Goal: Information Seeking & Learning: Learn about a topic

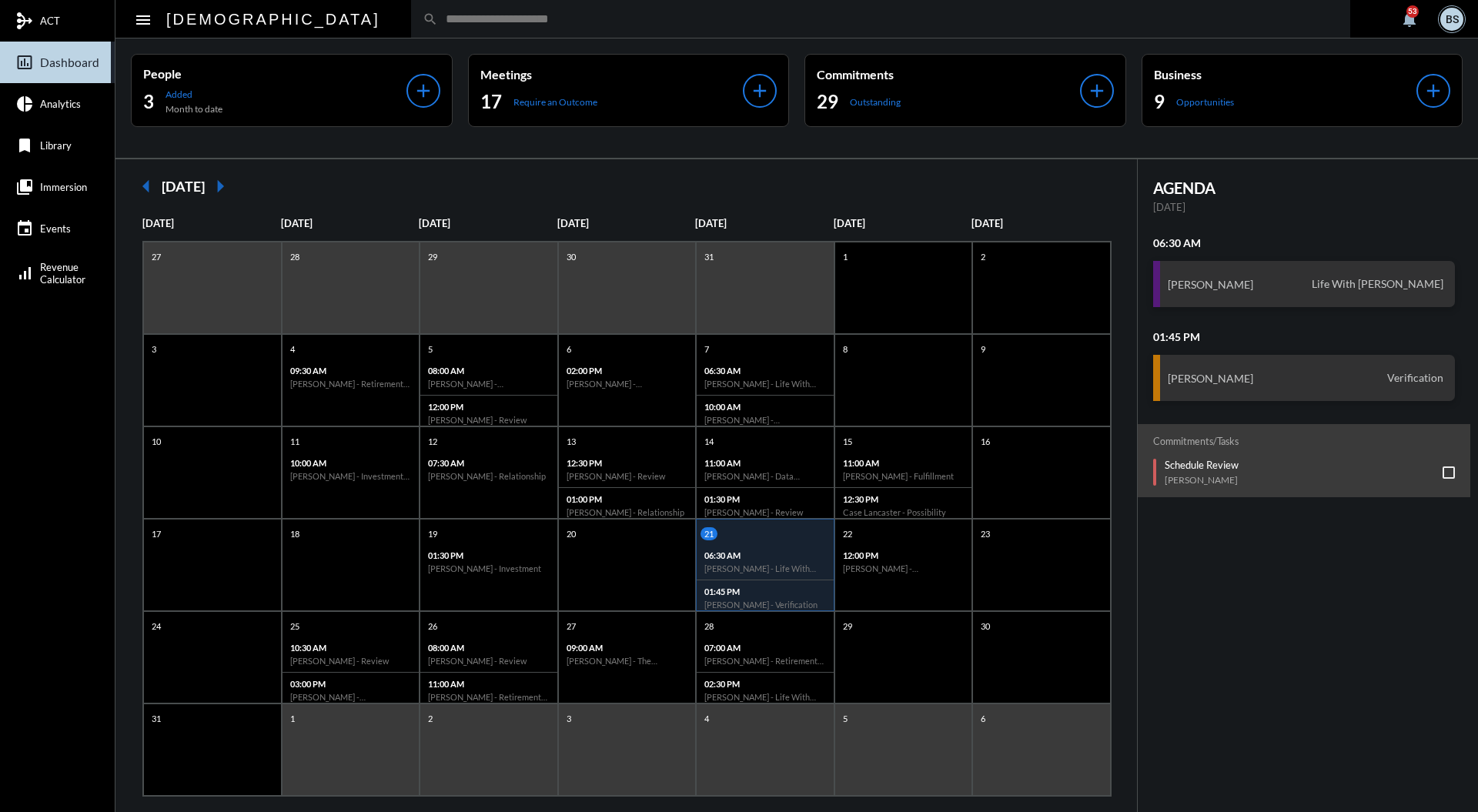
click at [633, 24] on input "text" at bounding box center [888, 19] width 901 height 13
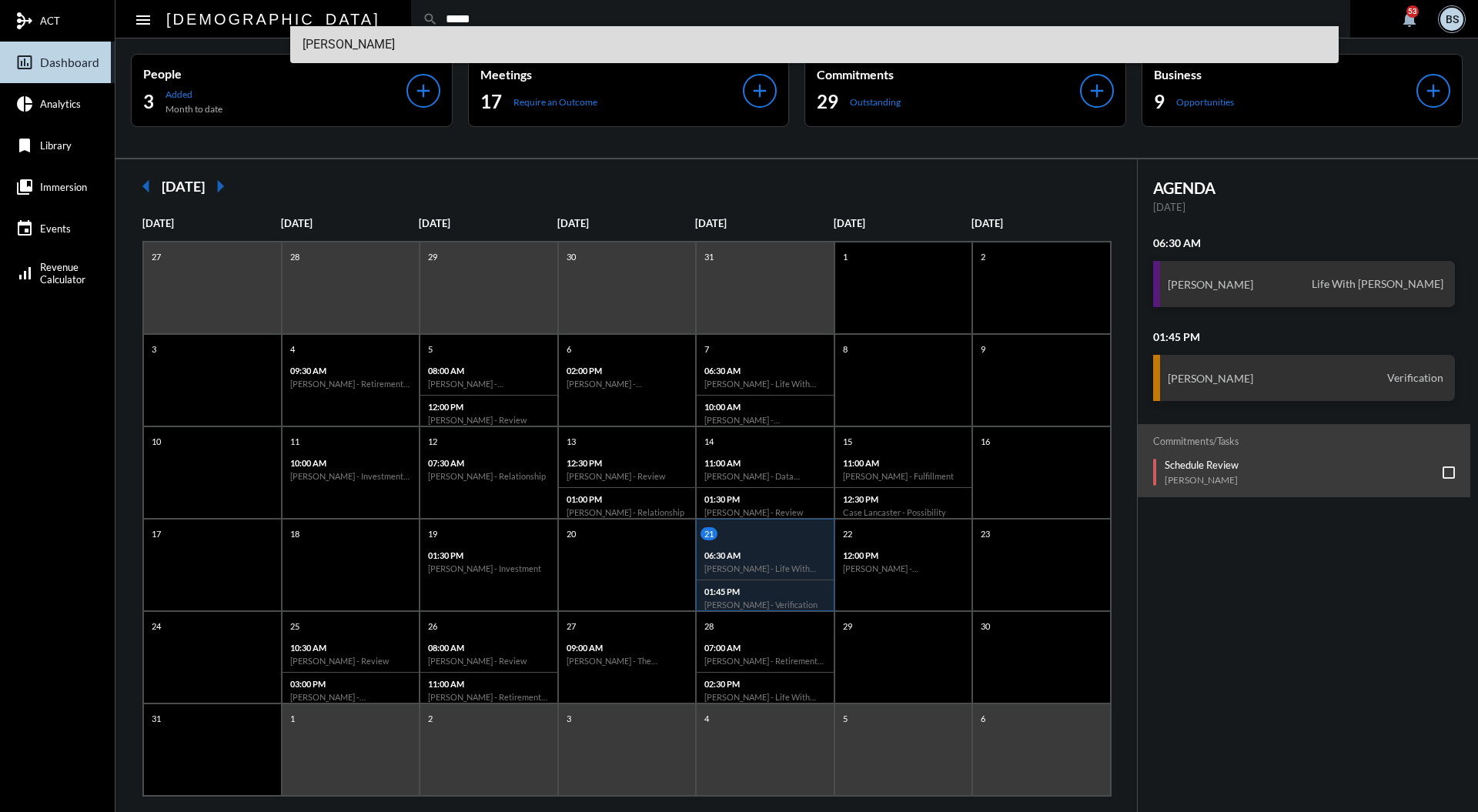
type input "*****"
click at [355, 36] on span "[PERSON_NAME]" at bounding box center [815, 45] width 1025 height 37
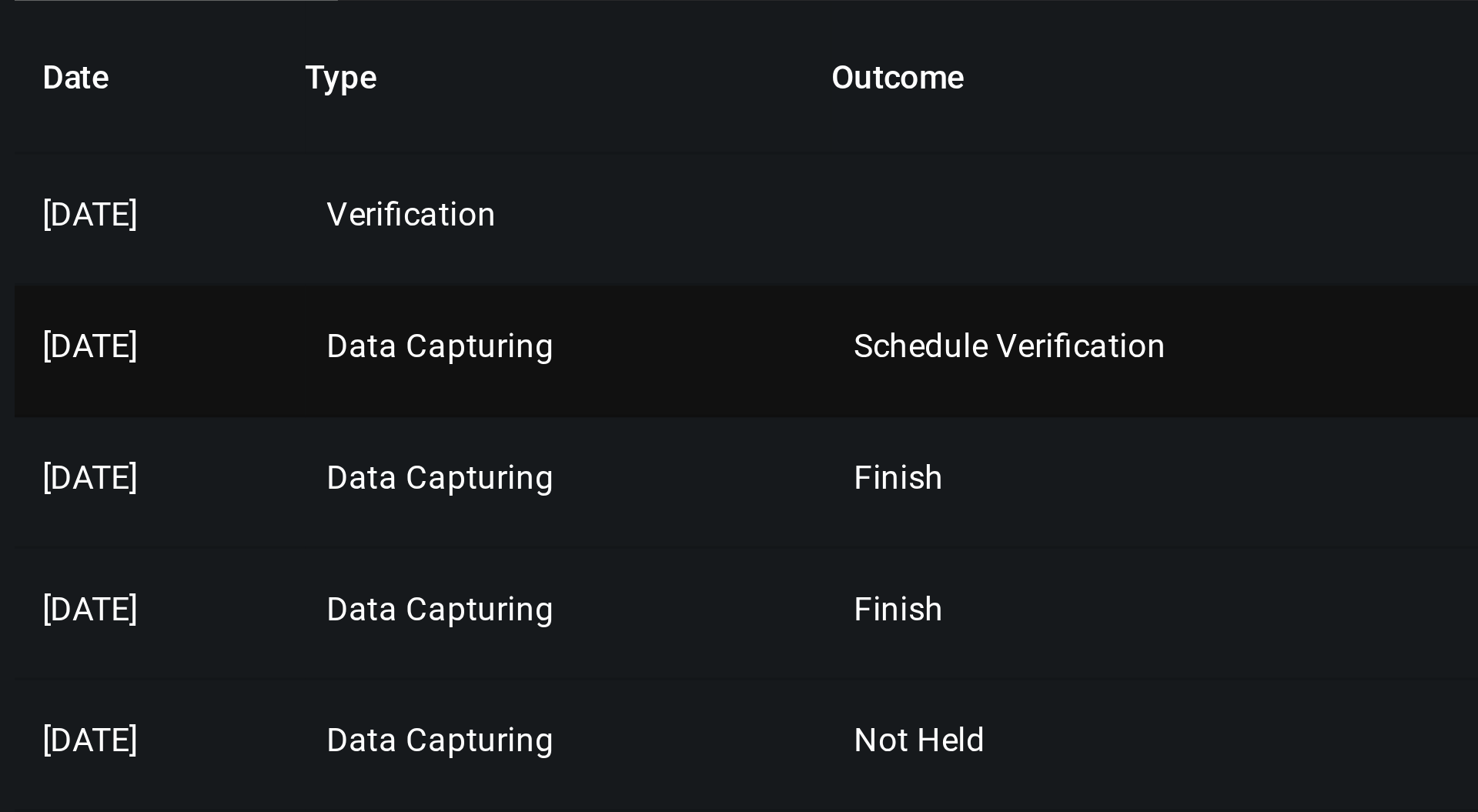
click at [1076, 355] on td "Data Capturing" at bounding box center [1072, 347] width 148 height 37
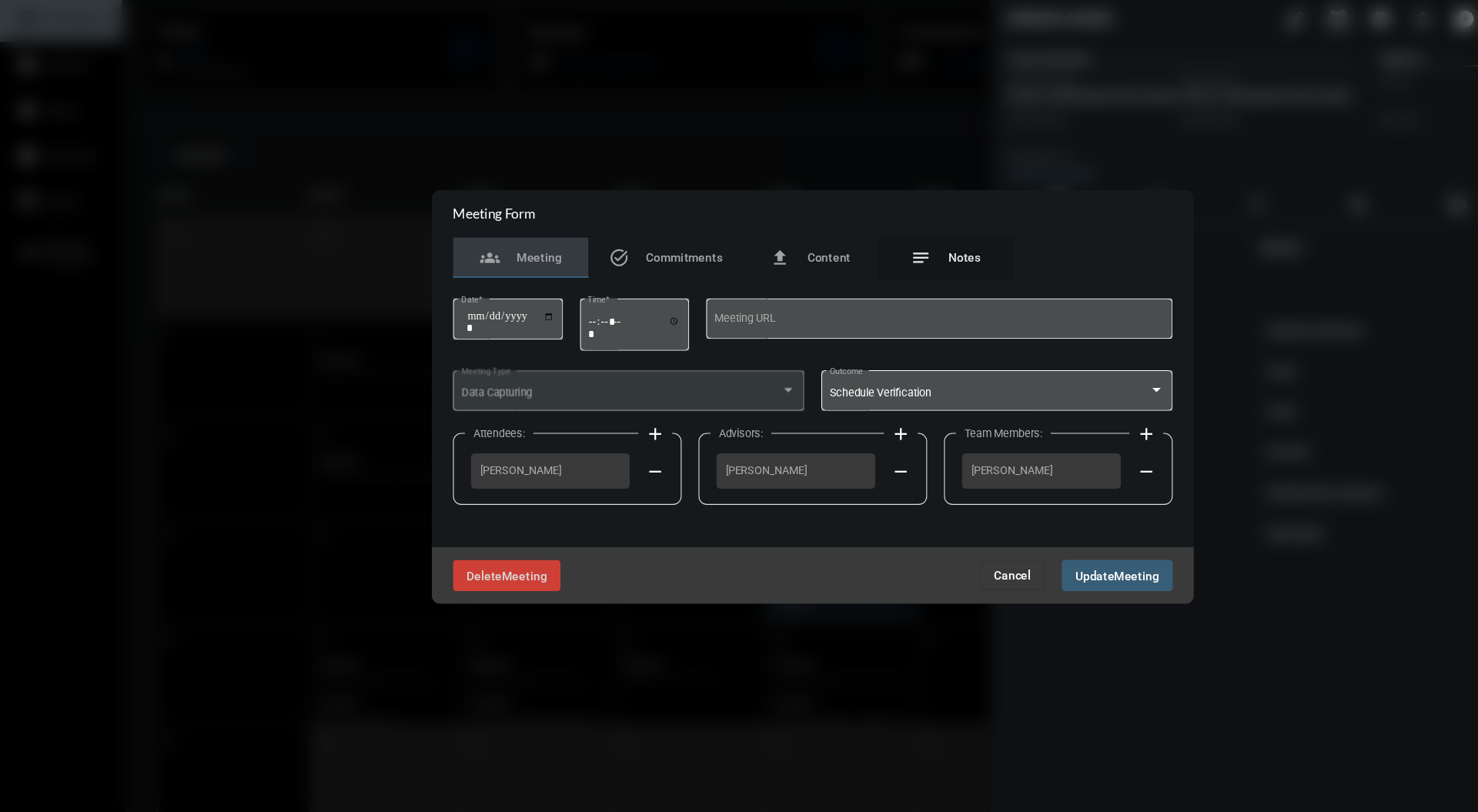
click at [868, 288] on div "notes Notes" at bounding box center [860, 280] width 63 height 19
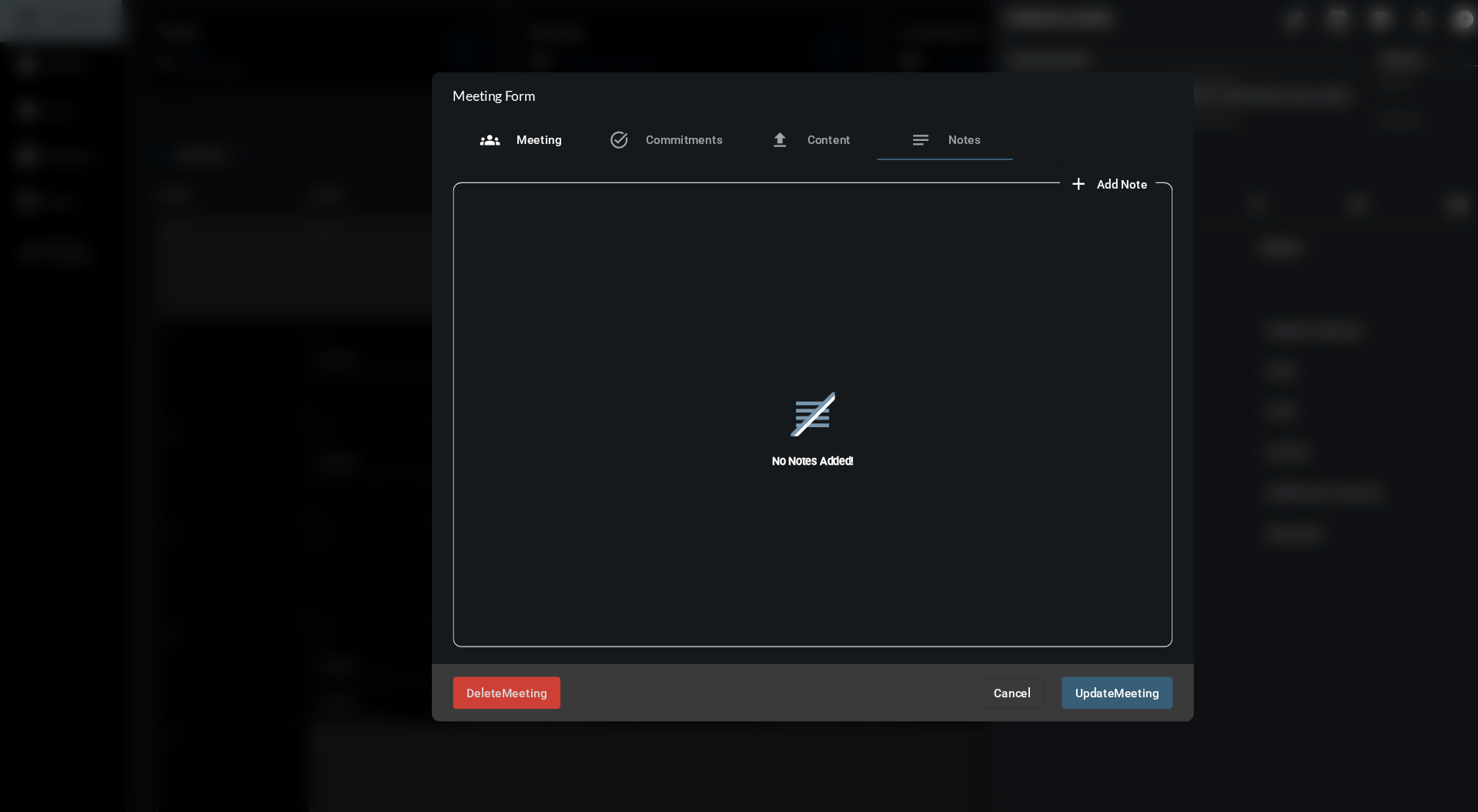
click at [460, 165] on div "groups Meeting" at bounding box center [474, 172] width 75 height 19
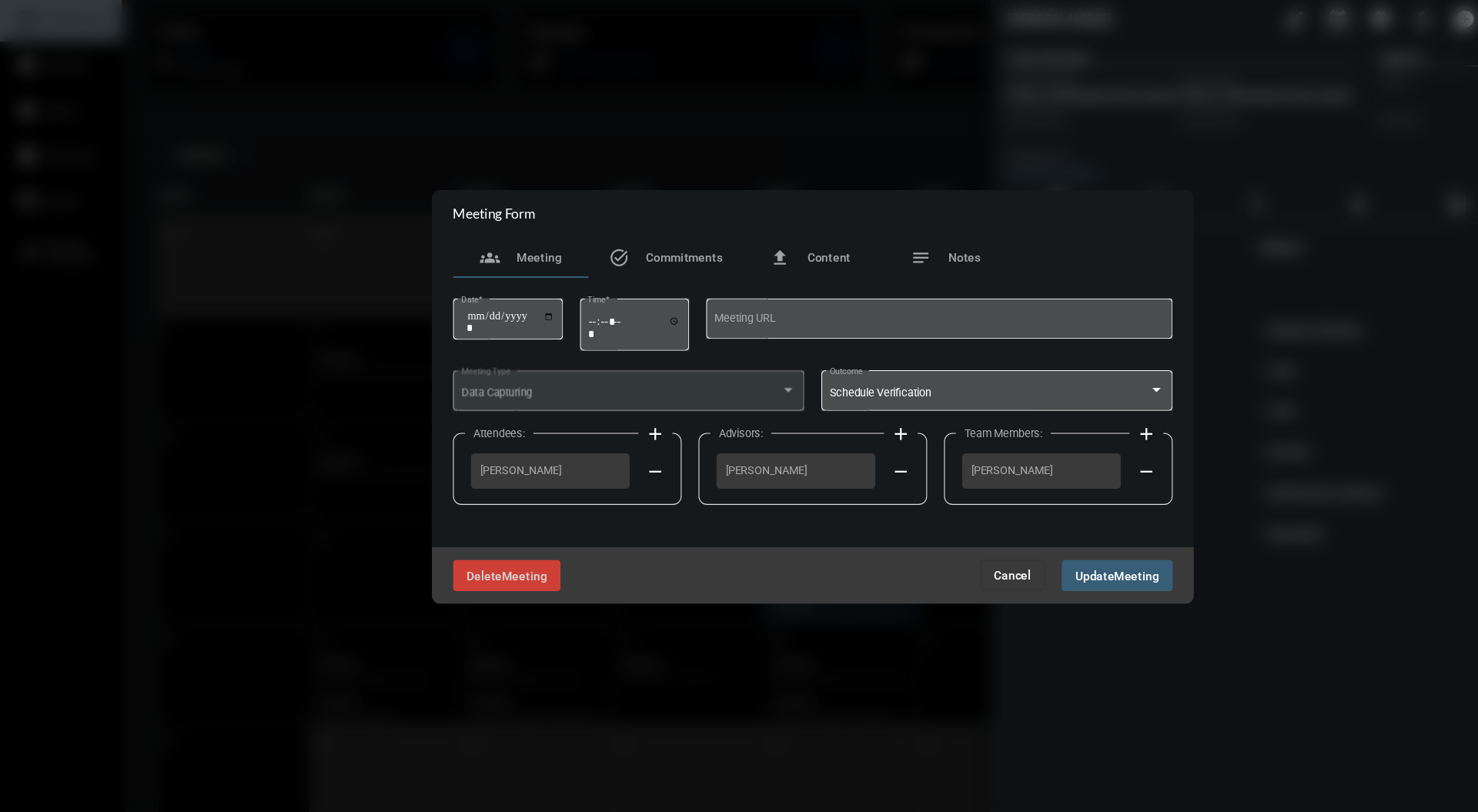
click at [914, 562] on span "Cancel" at bounding box center [920, 568] width 34 height 12
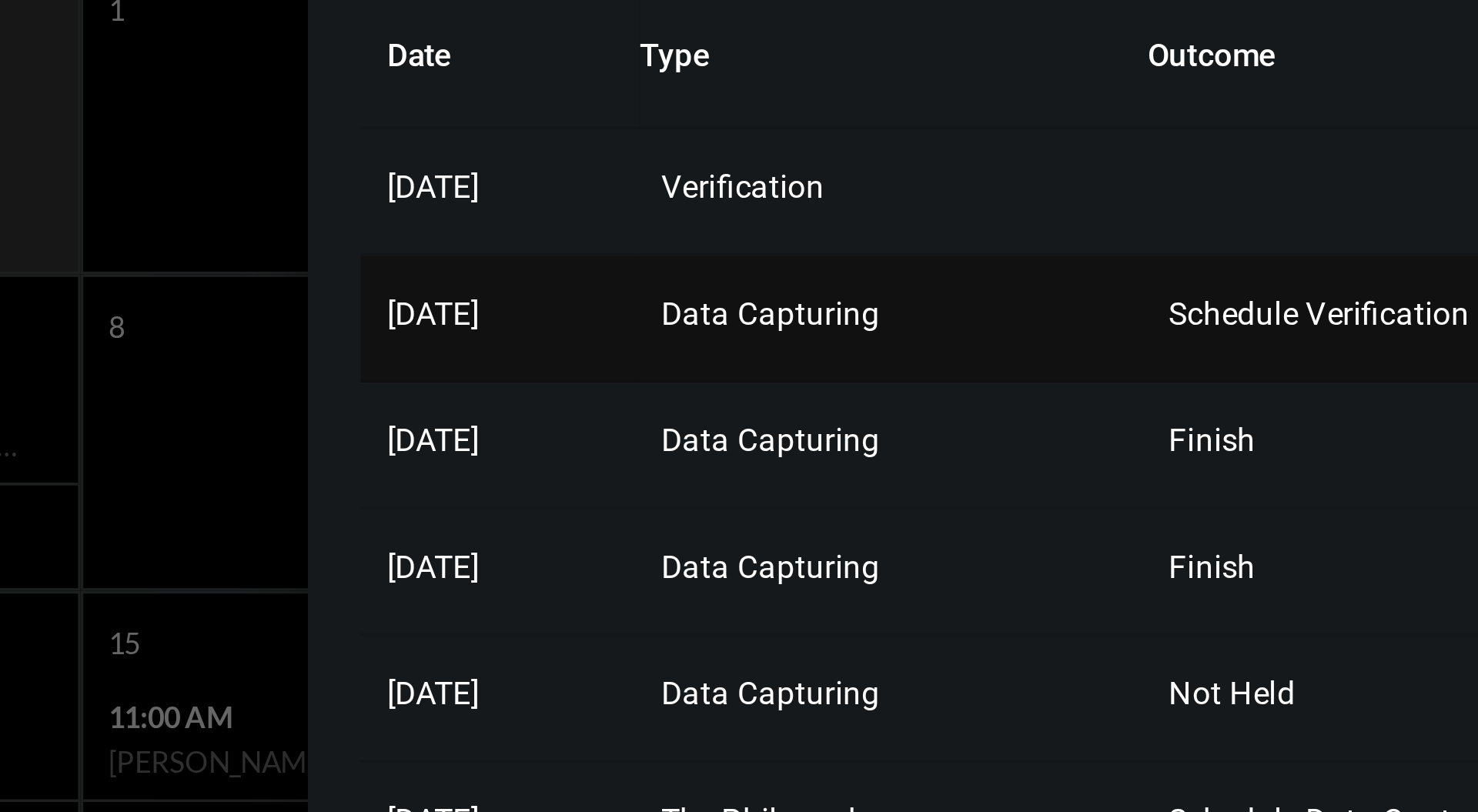
click at [1102, 342] on td "Data Capturing" at bounding box center [1072, 347] width 148 height 37
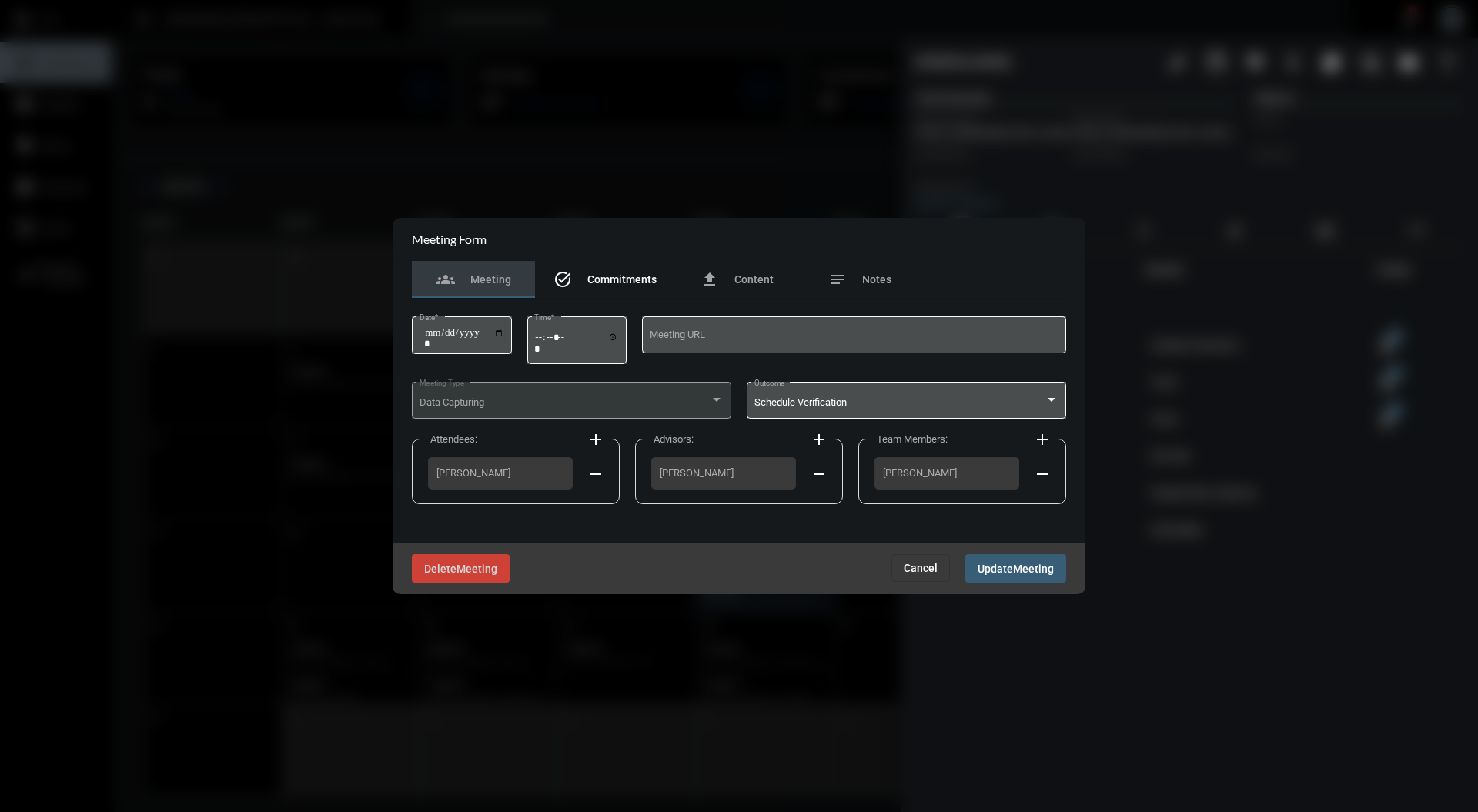
click at [647, 273] on span "Commitments" at bounding box center [622, 279] width 69 height 12
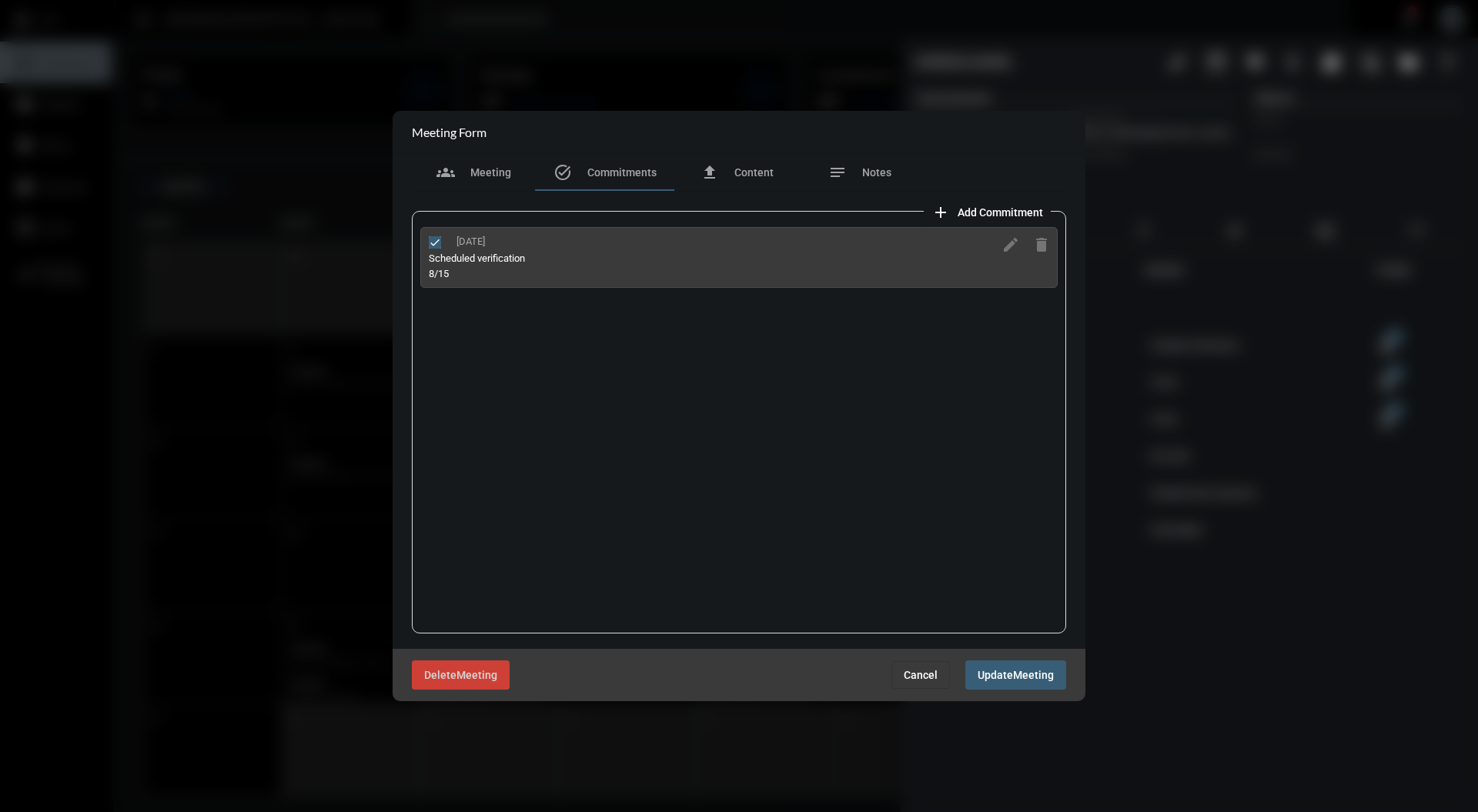
click at [589, 269] on div "8/15" at bounding box center [712, 273] width 567 height 11
click at [629, 255] on div "Scheduled verification" at bounding box center [712, 258] width 567 height 11
click at [472, 262] on div "Scheduled verification" at bounding box center [712, 258] width 567 height 11
click at [743, 174] on span "Content" at bounding box center [754, 172] width 39 height 12
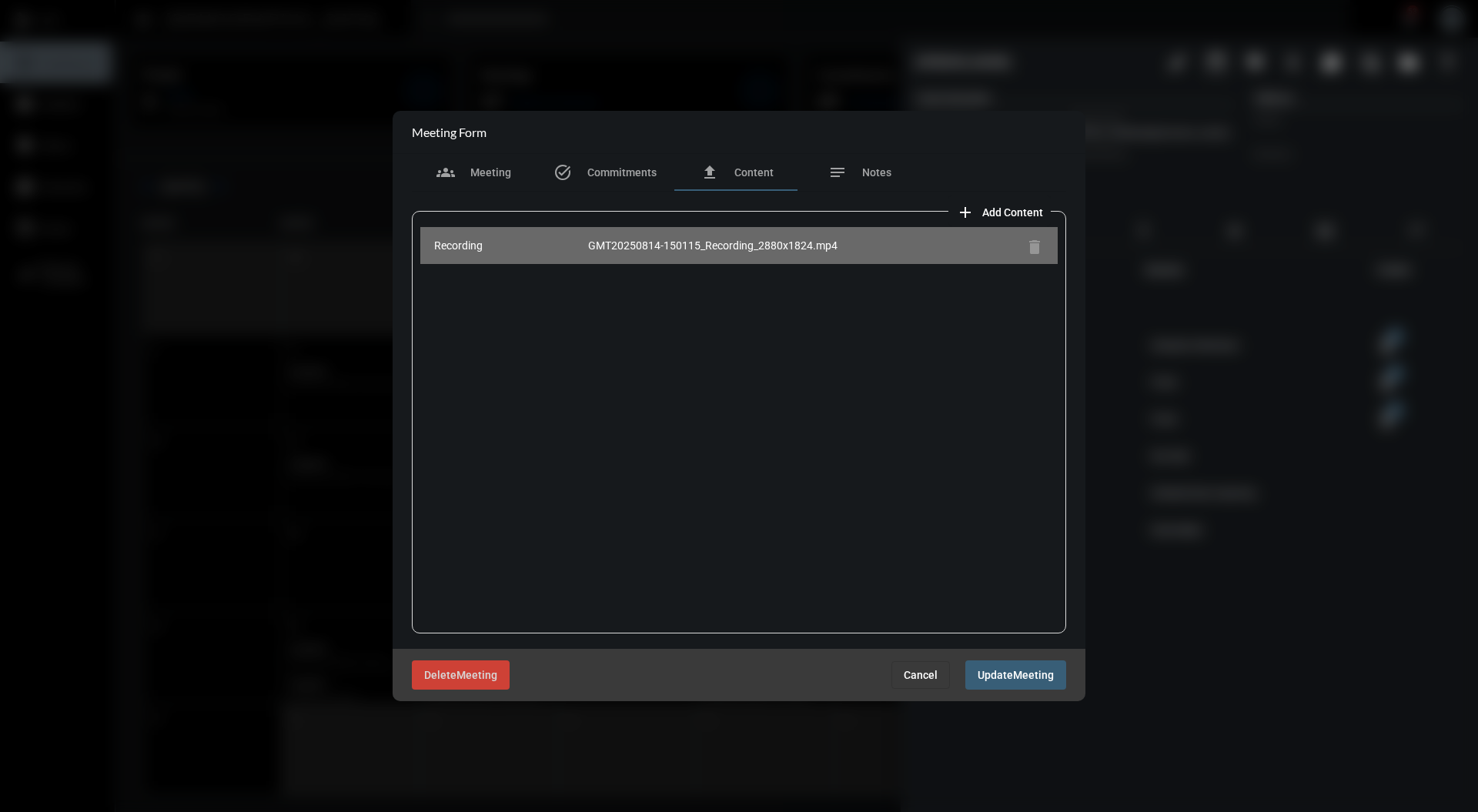
click at [690, 246] on div "GMT20250814-150115_Recording_2880x1824.mp4" at bounding box center [804, 245] width 431 height 15
